Goal: Navigation & Orientation: Find specific page/section

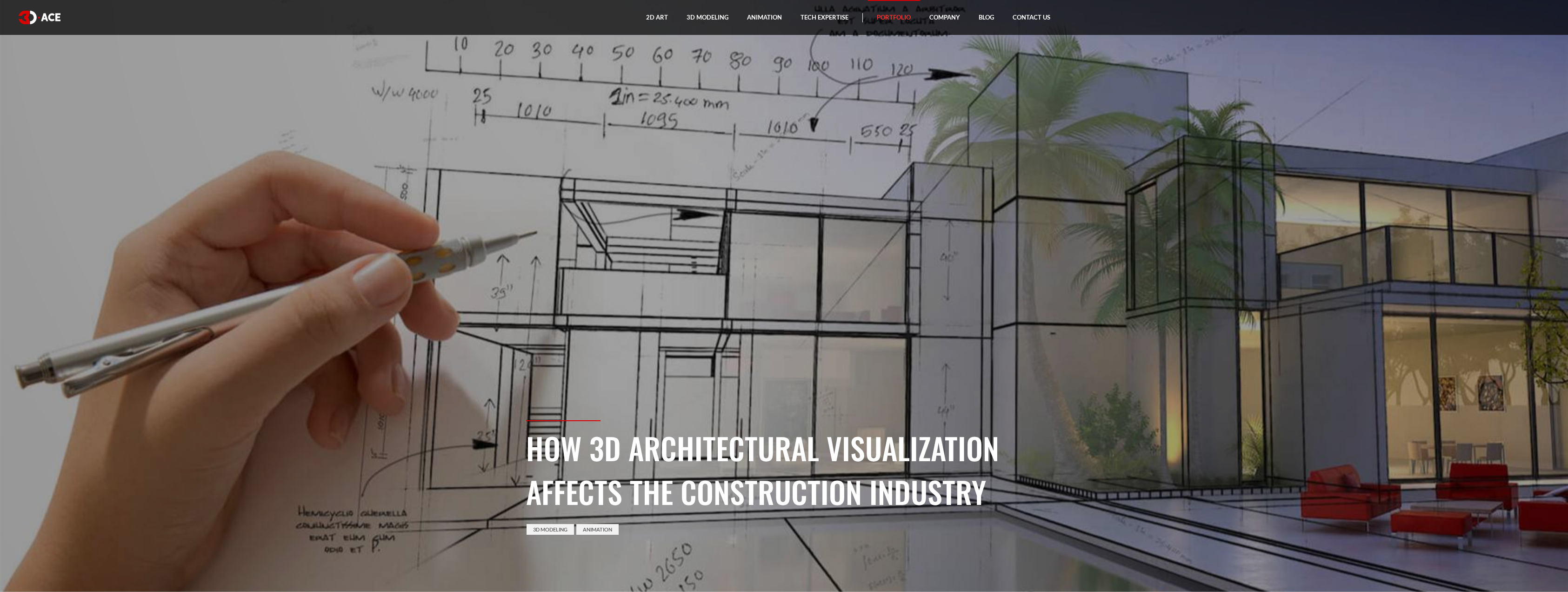
click at [891, 19] on link "Portfolio" at bounding box center [894, 17] width 53 height 35
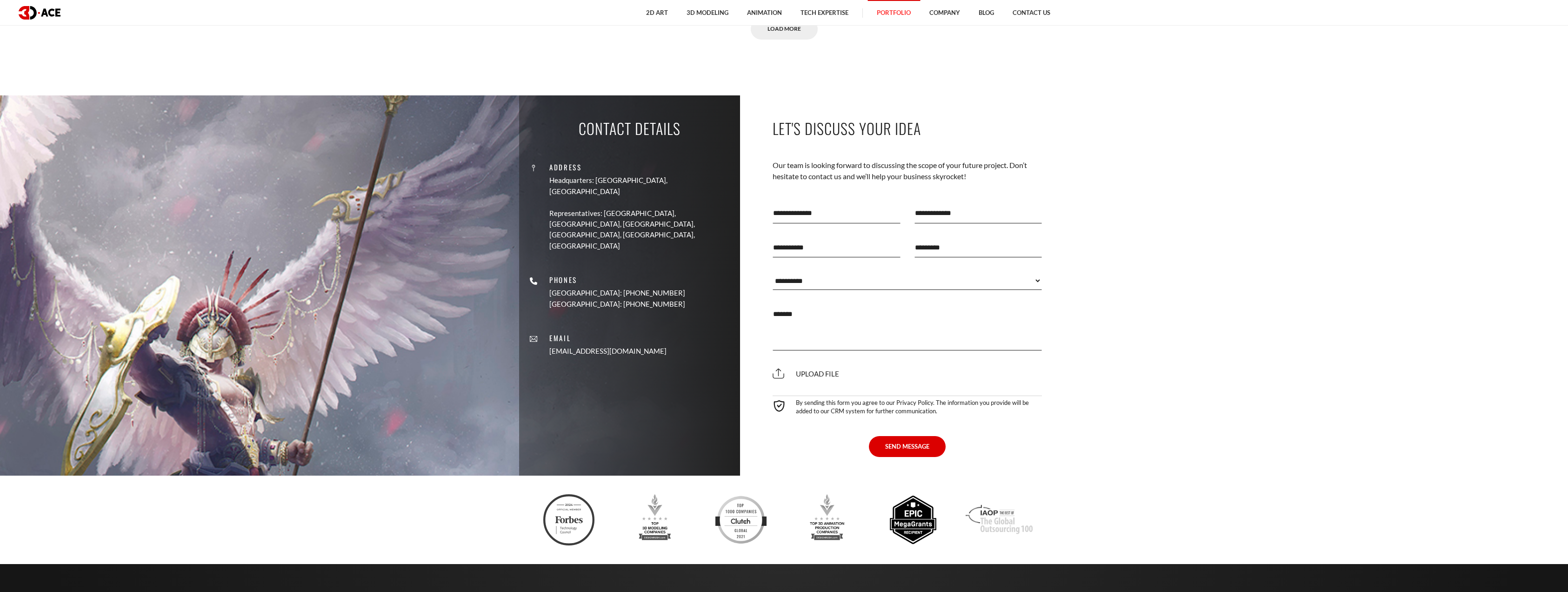
scroll to position [6515, 0]
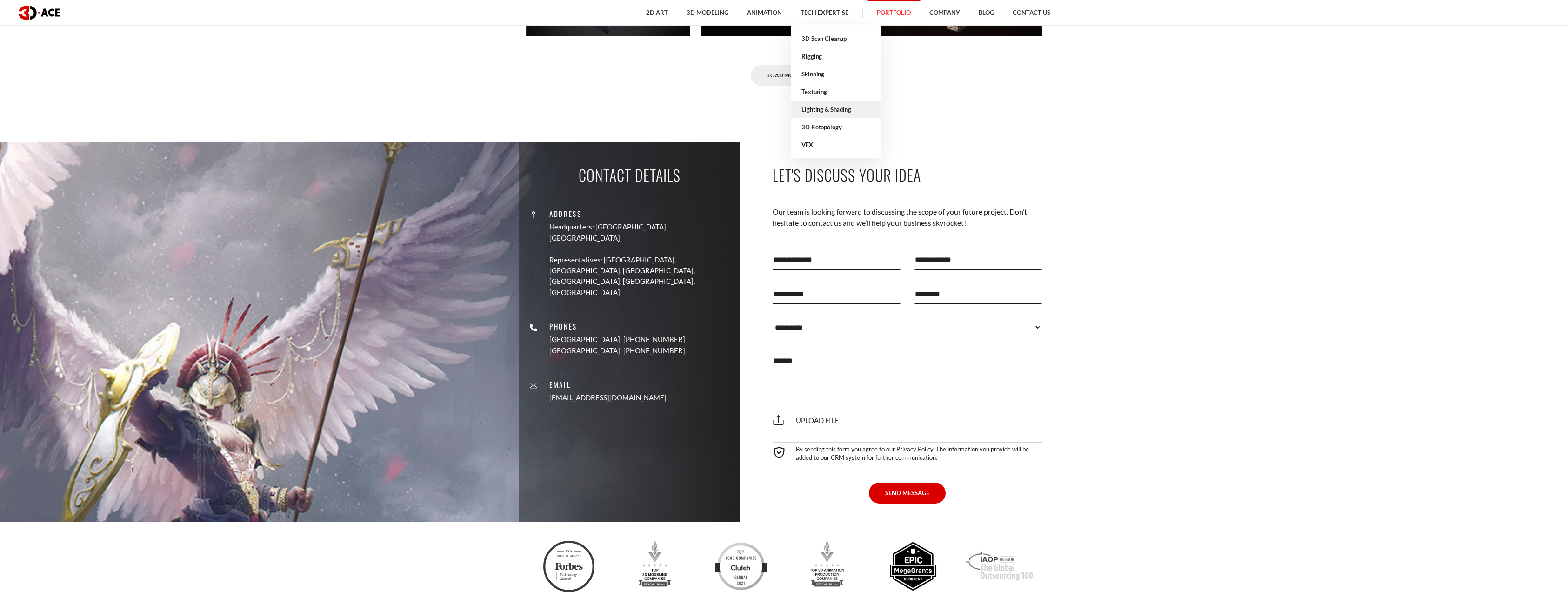
click at [818, 110] on link "Lighting & Shading" at bounding box center [836, 109] width 89 height 18
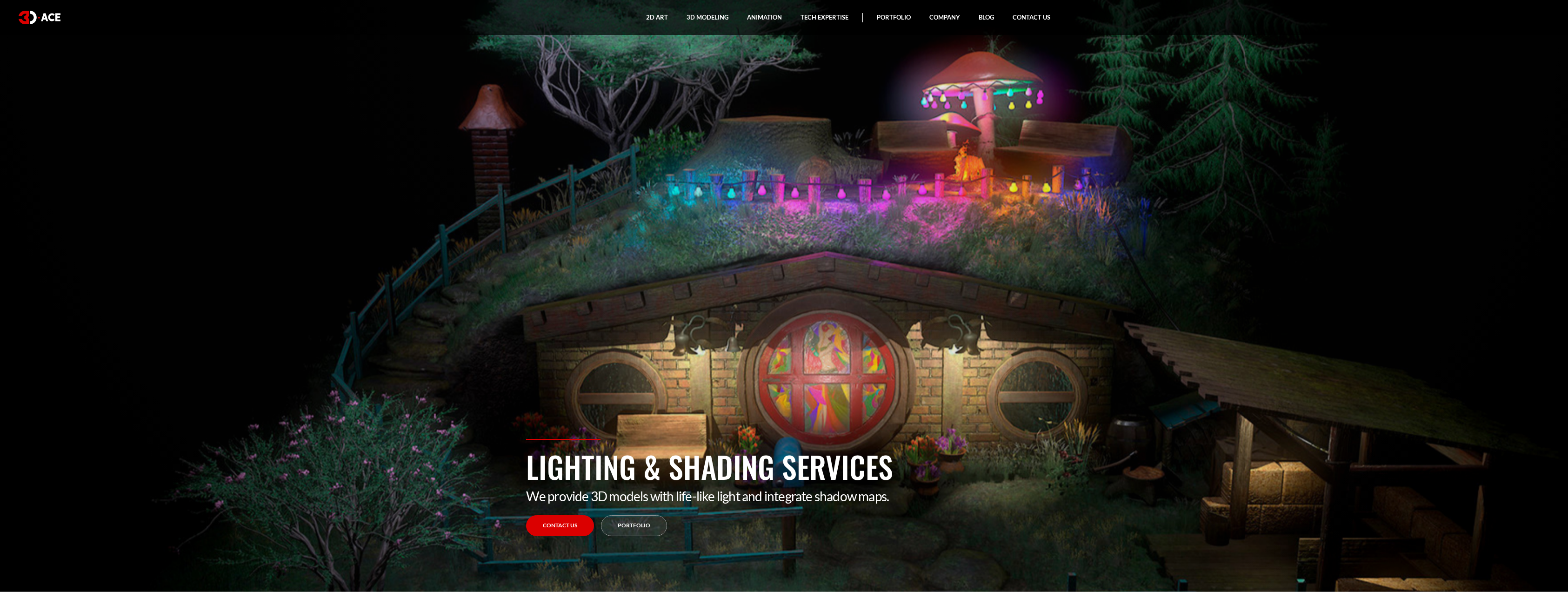
scroll to position [3349, 0]
